Goal: Task Accomplishment & Management: Manage account settings

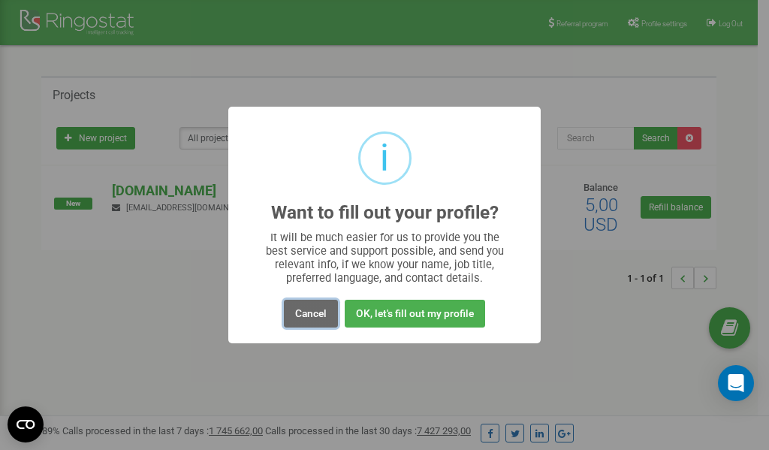
click at [307, 311] on button "Cancel" at bounding box center [311, 314] width 54 height 28
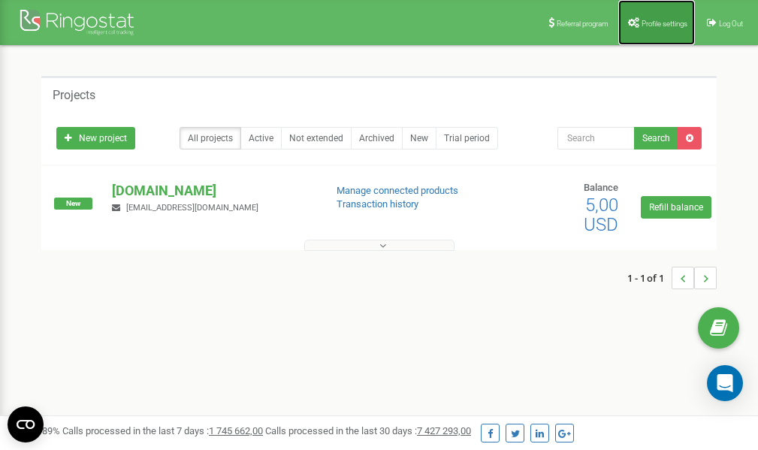
click at [654, 20] on span "Profile settings" at bounding box center [664, 24] width 46 height 8
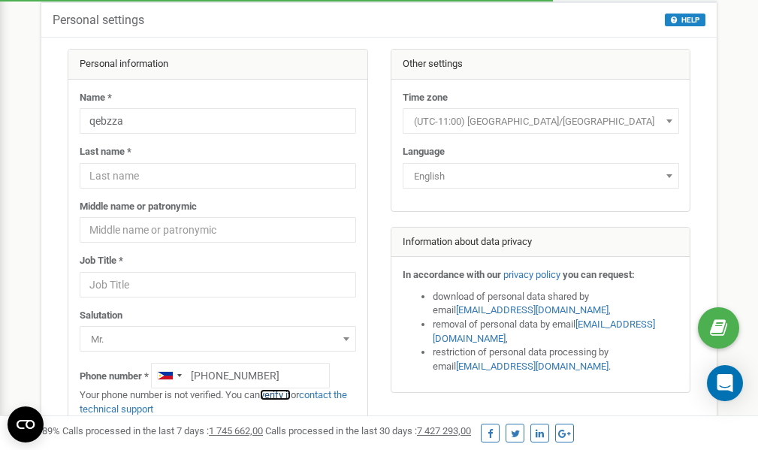
click at [279, 394] on link "verify it" at bounding box center [275, 394] width 31 height 11
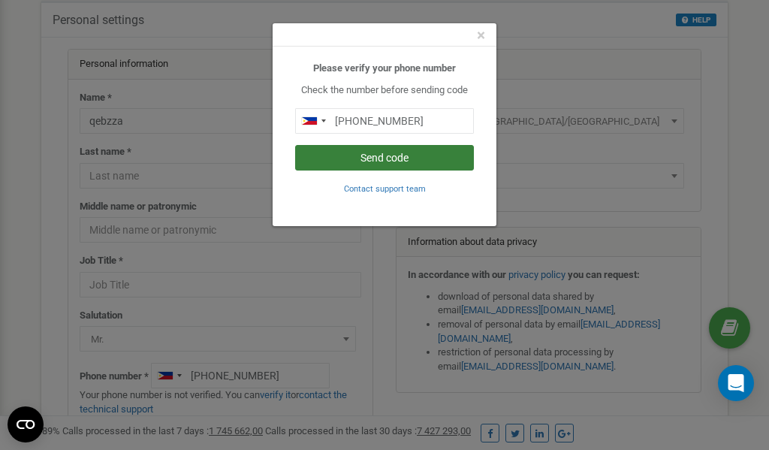
click at [337, 160] on button "Send code" at bounding box center [384, 158] width 179 height 26
